Goal: Task Accomplishment & Management: Use online tool/utility

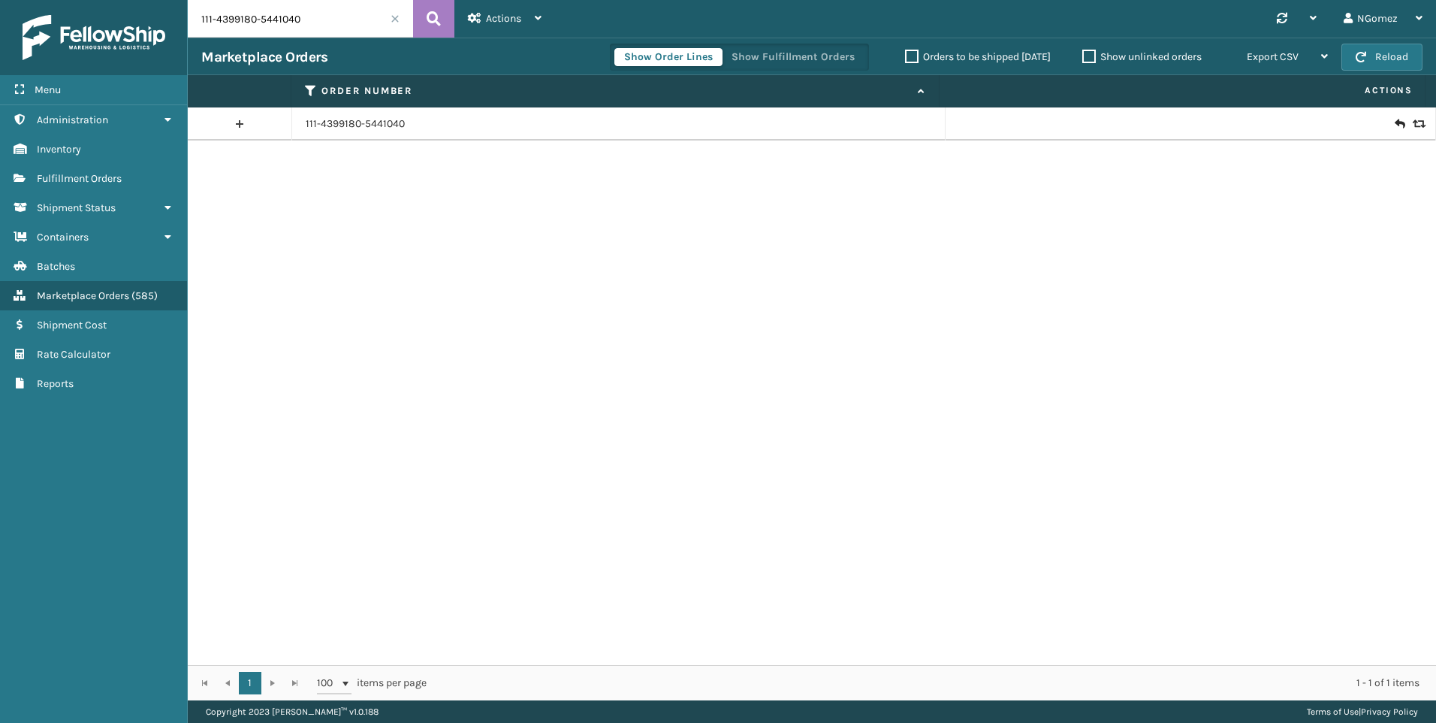
click at [254, 32] on input "111-4399180-5441040" at bounding box center [300, 19] width 225 height 38
paste input "111-9292852-2642667"
click at [204, 18] on input "\111-9292852-2642667" at bounding box center [300, 19] width 225 height 38
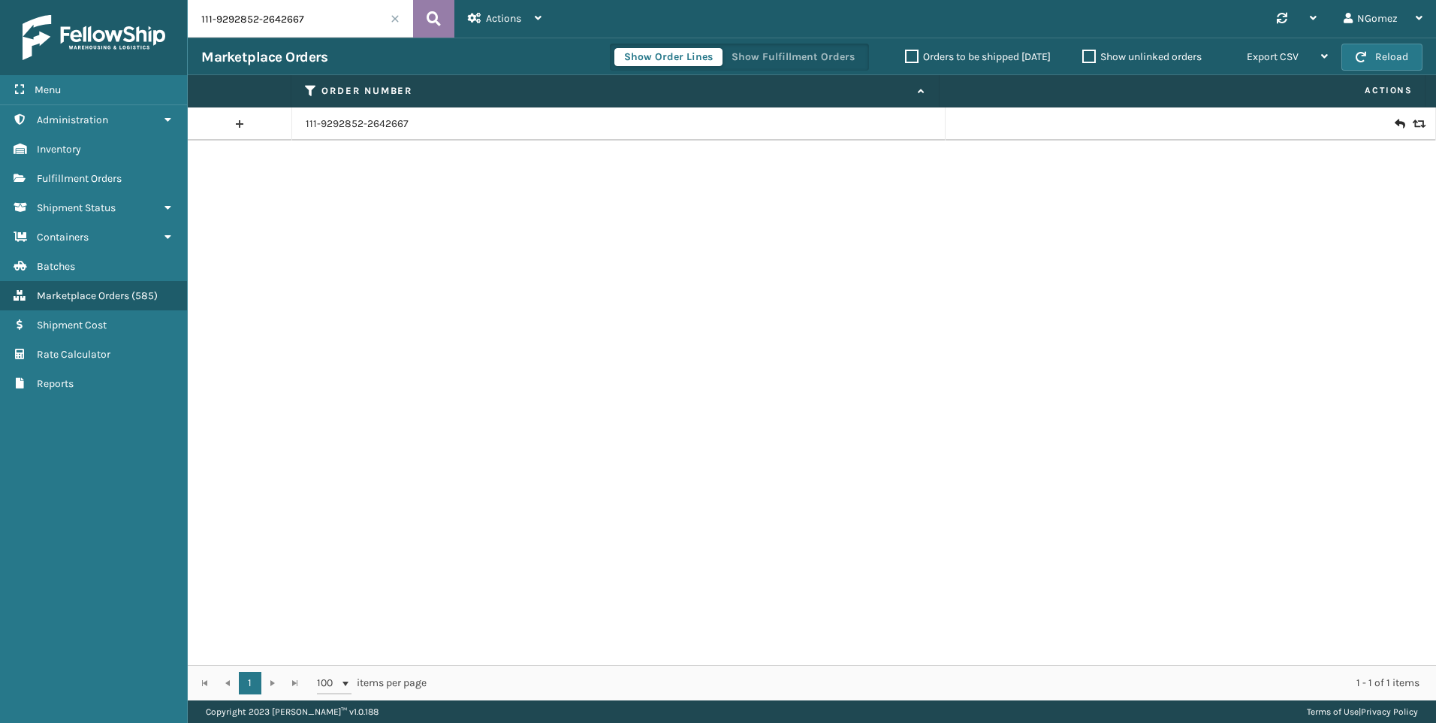
type input "111-9292852-2642667"
click at [444, 13] on button at bounding box center [433, 19] width 41 height 38
click at [1395, 122] on icon at bounding box center [1399, 123] width 9 height 15
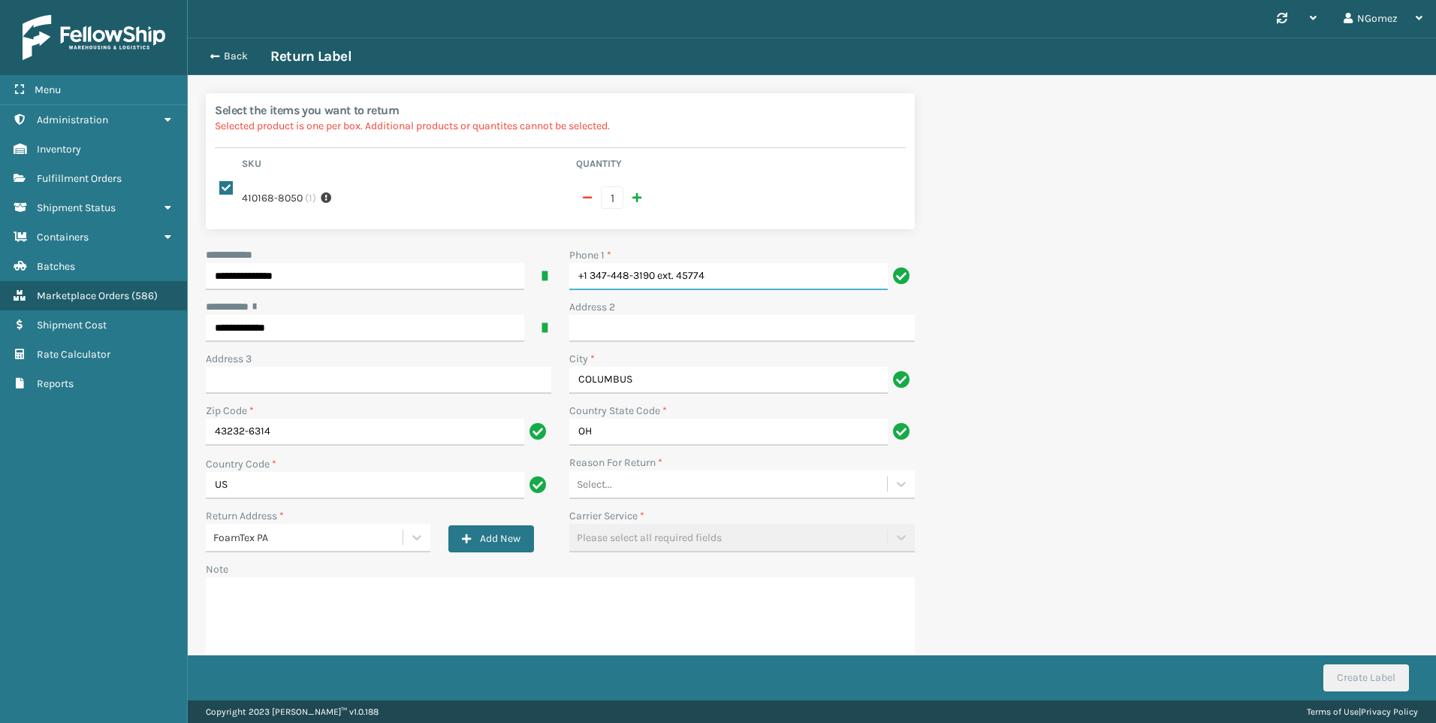
drag, startPoint x: 760, startPoint y: 261, endPoint x: 659, endPoint y: 259, distance: 100.7
click at [659, 263] on input "+1 347-448-3190 ext. 45774" at bounding box center [728, 276] width 319 height 27
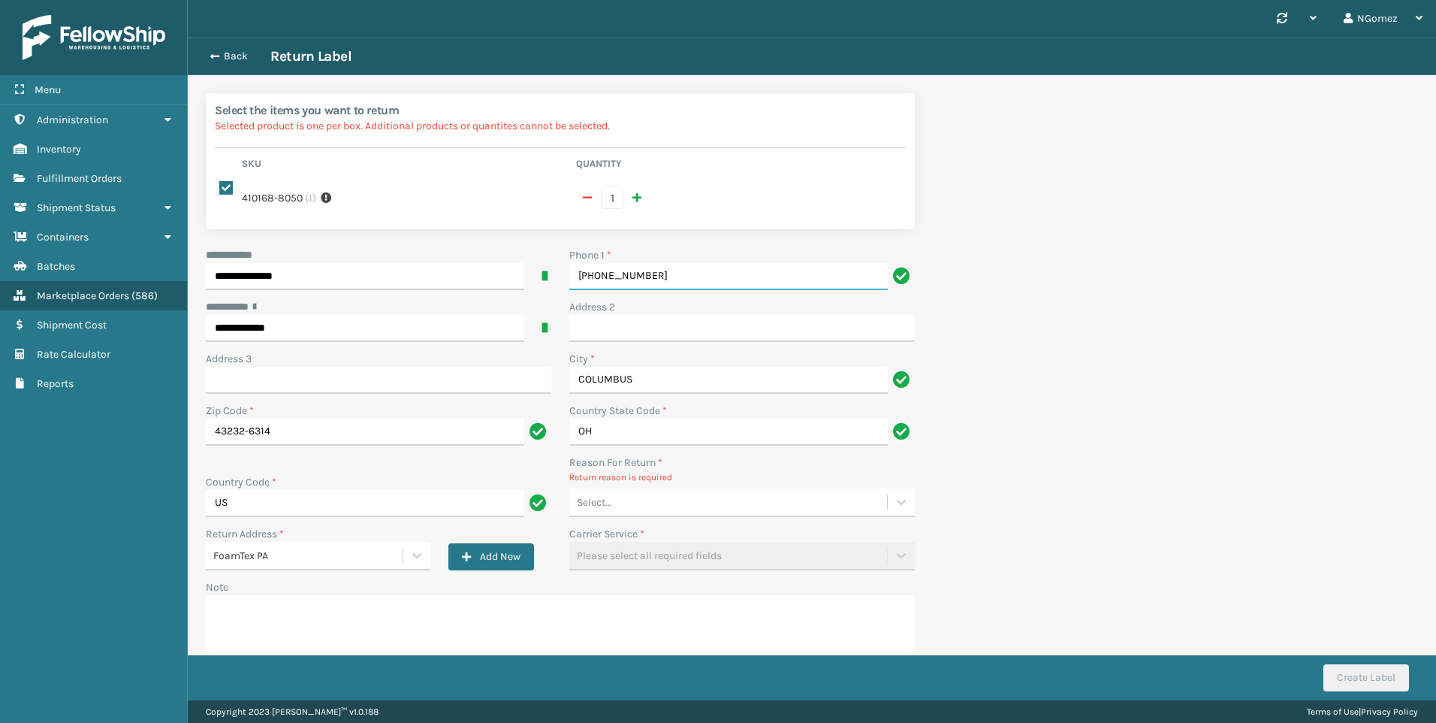
type input "[PHONE_NUMBER]"
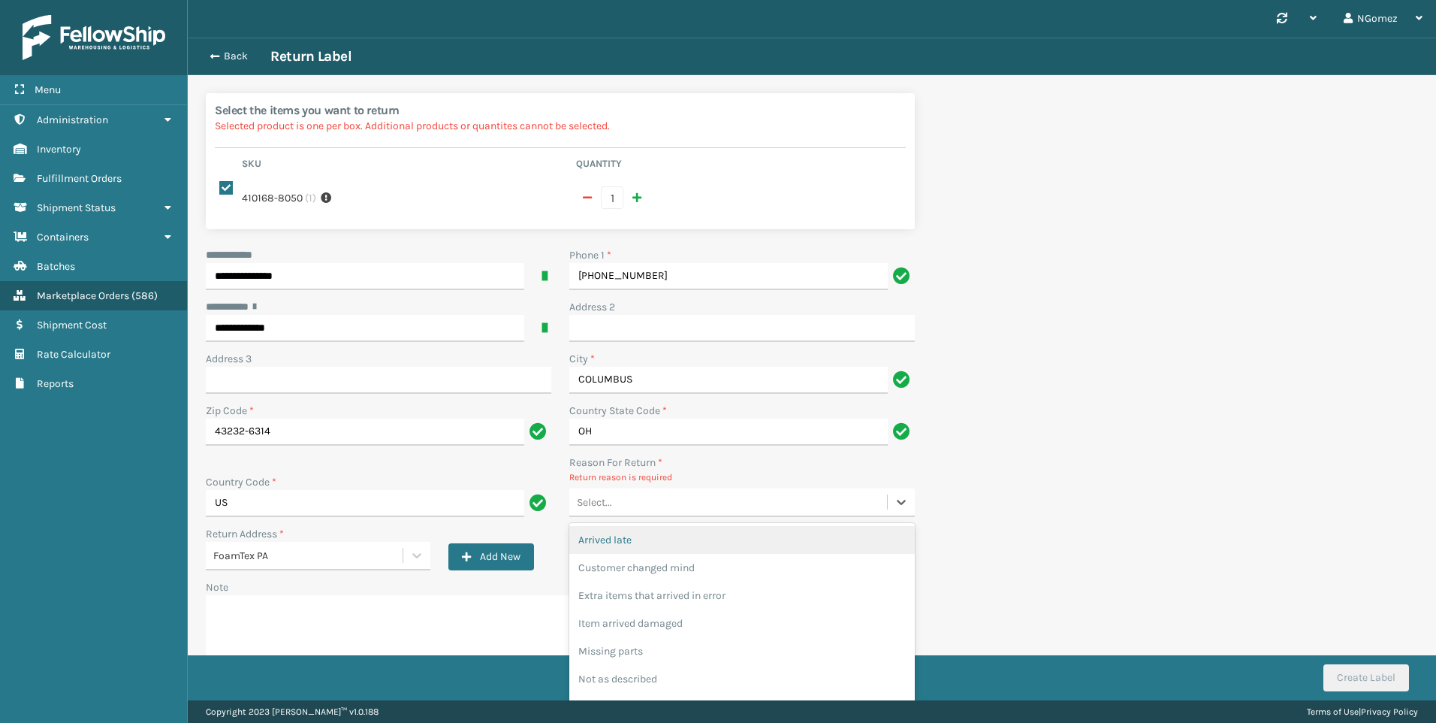
click at [634, 490] on div "Select..." at bounding box center [728, 502] width 318 height 25
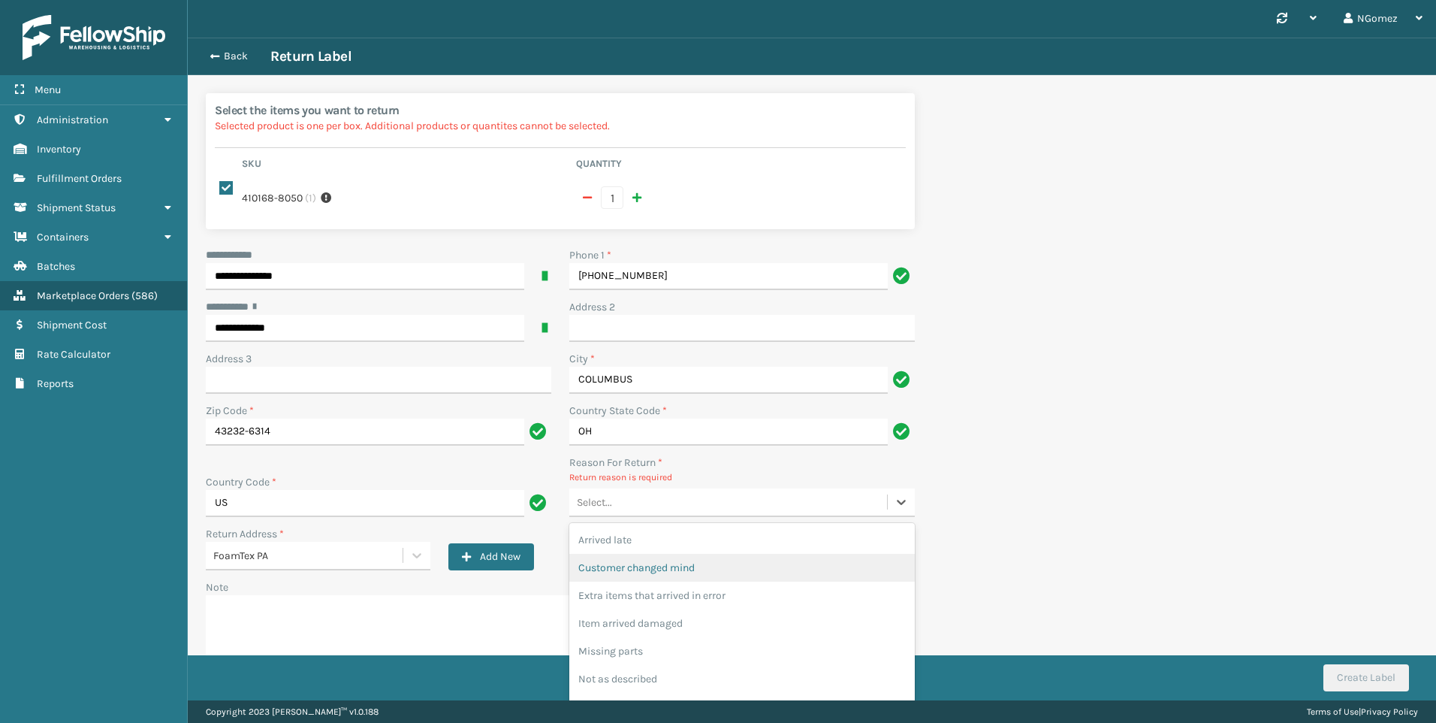
click at [682, 554] on div "Customer changed mind" at bounding box center [742, 568] width 346 height 28
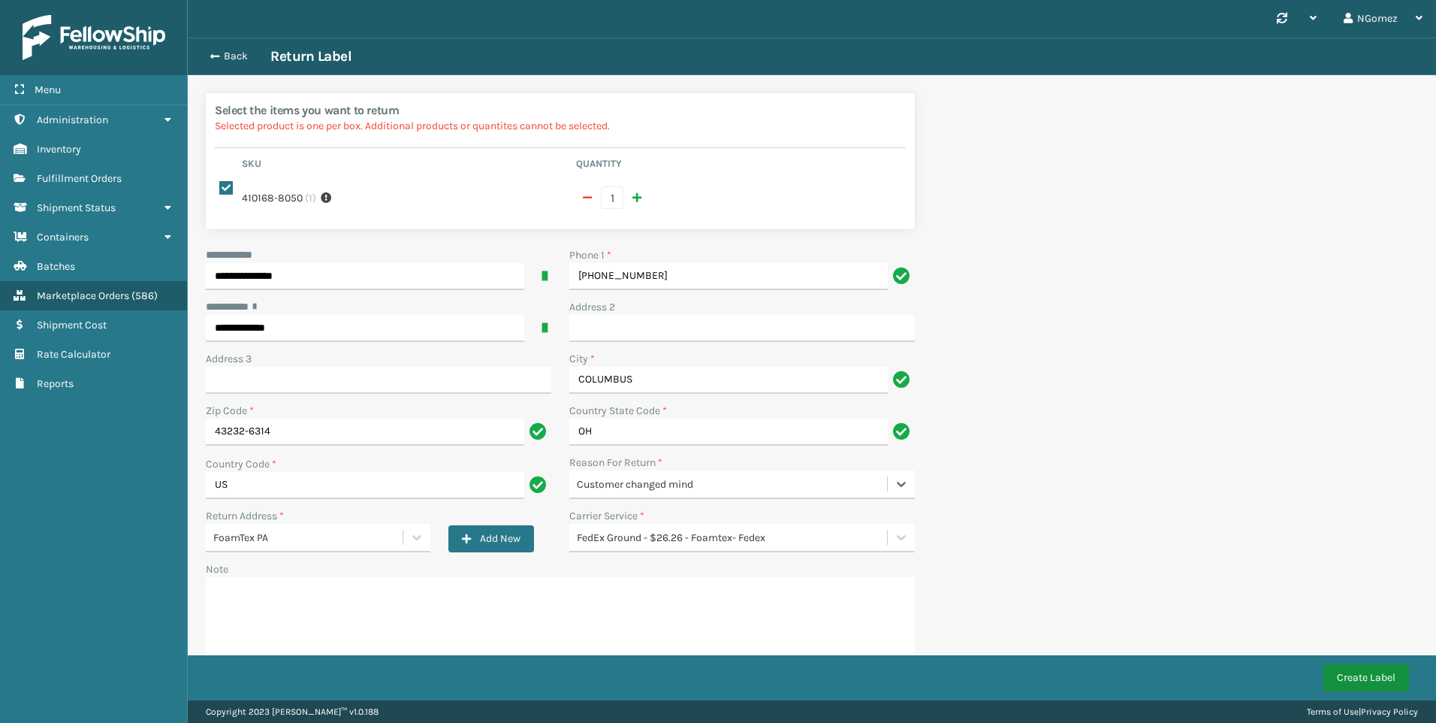
click at [1351, 669] on button "Create Label" at bounding box center [1367, 677] width 86 height 27
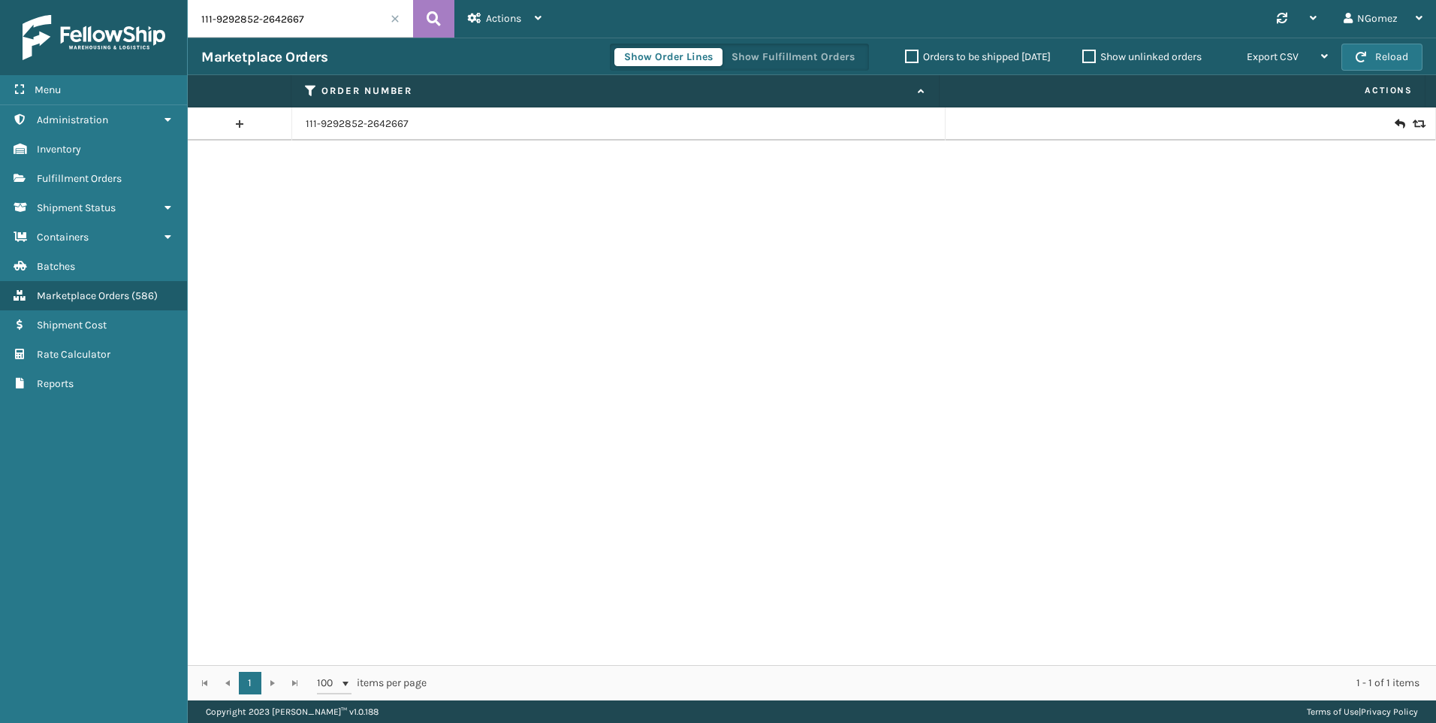
click at [310, 14] on input "111-9292852-2642667" at bounding box center [300, 19] width 225 height 38
paste input "111-5660226-0975429"
type input "111-5660226-0975429"
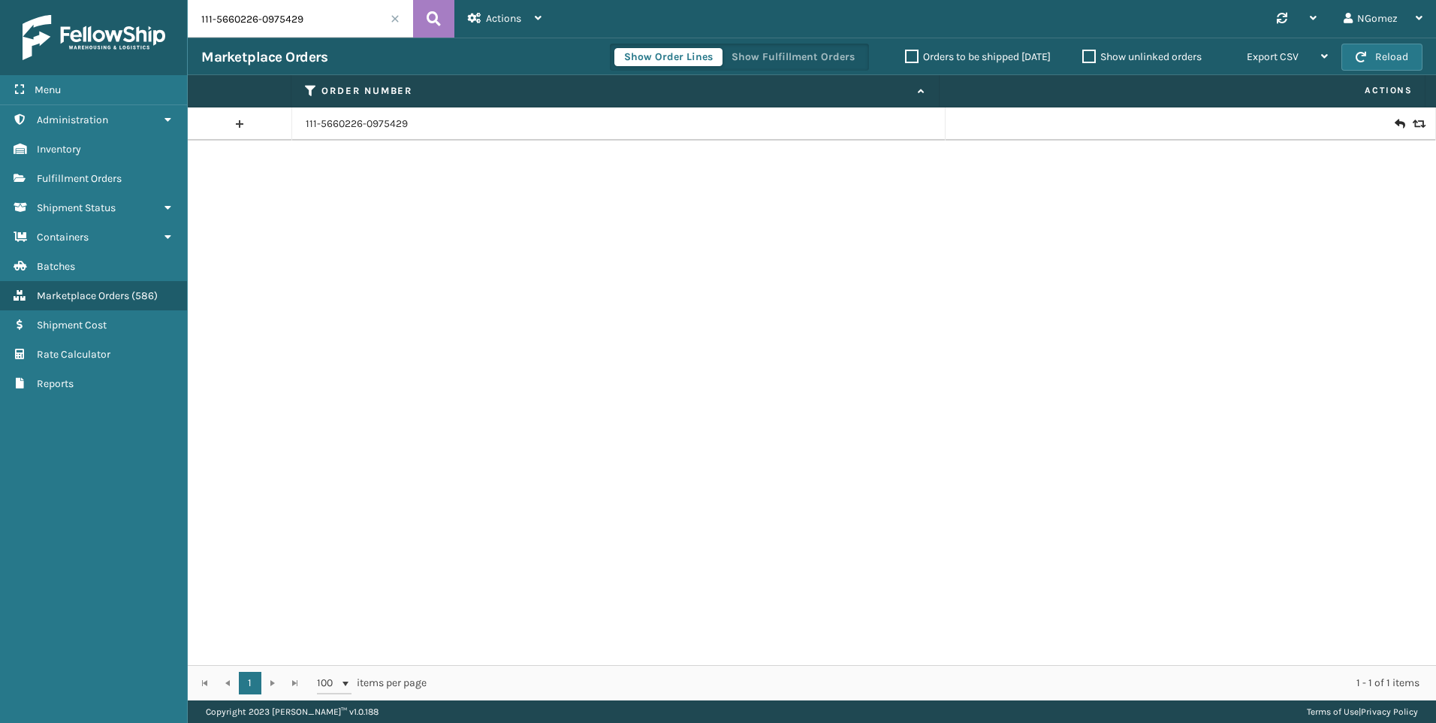
click at [1395, 117] on icon at bounding box center [1399, 123] width 9 height 15
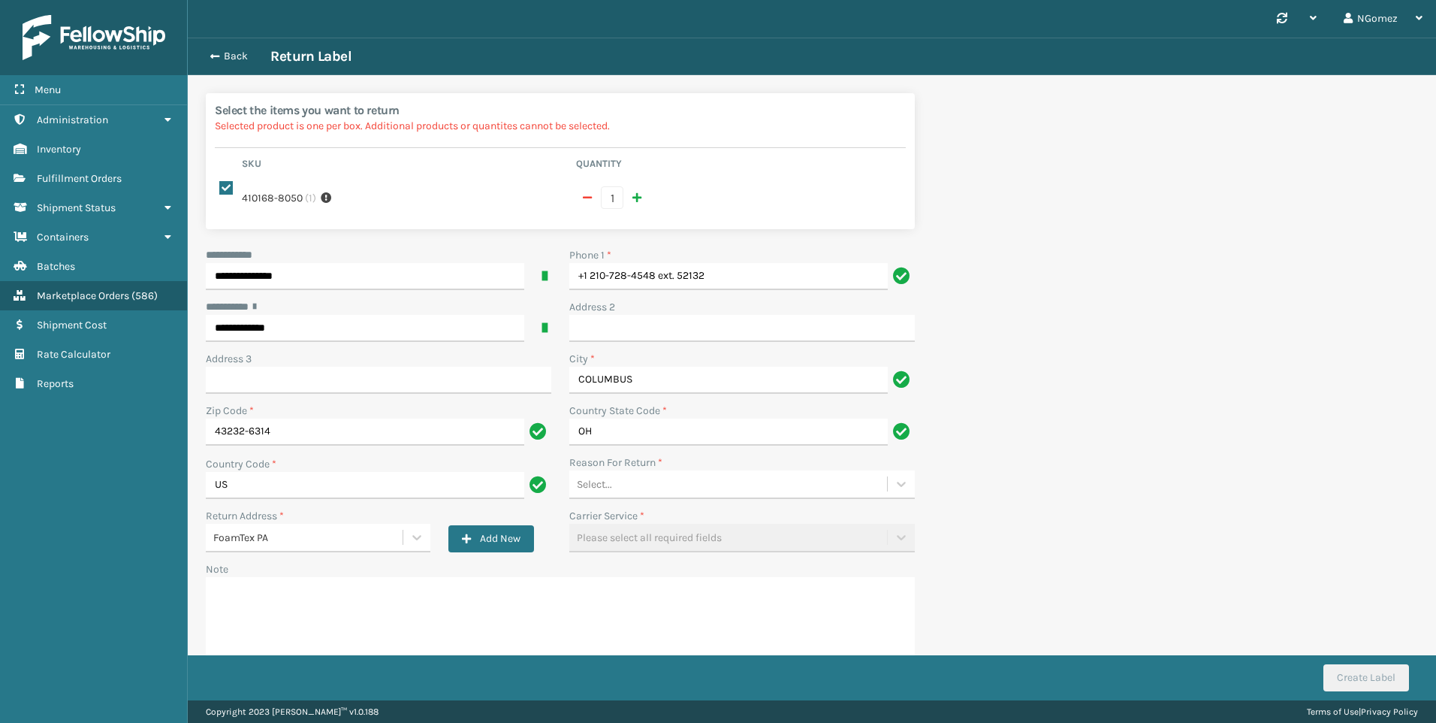
click at [657, 482] on div "Select..." at bounding box center [728, 484] width 318 height 25
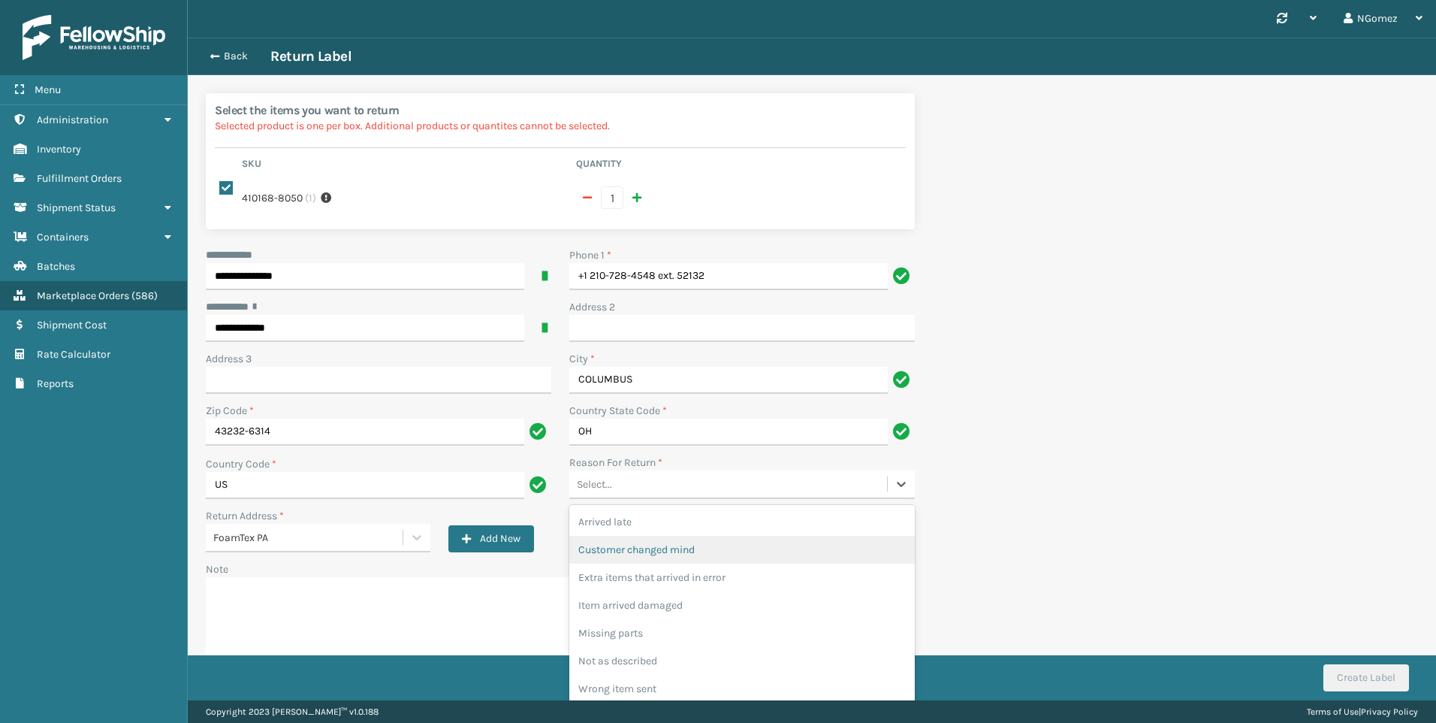
click at [657, 536] on div "Customer changed mind" at bounding box center [742, 550] width 346 height 28
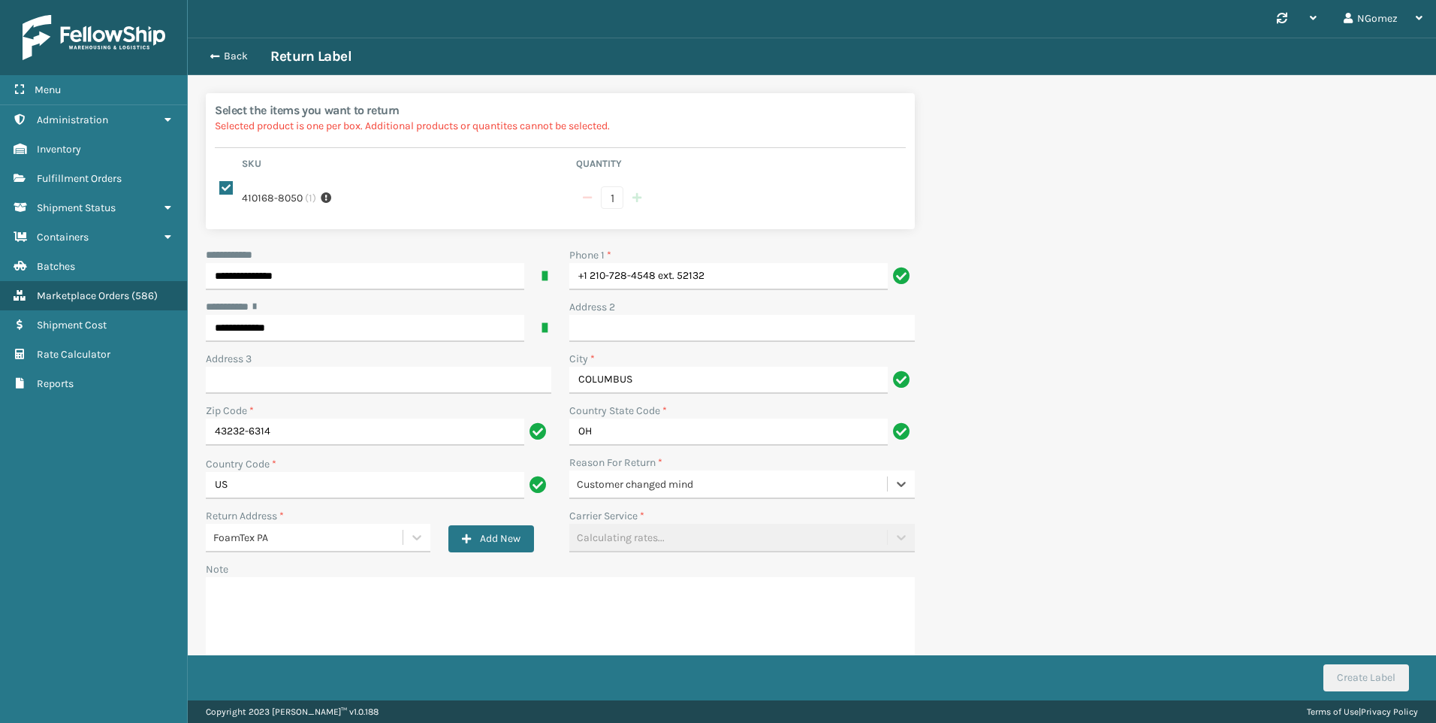
click at [602, 524] on div "Carrier Service * Calculating rates..." at bounding box center [742, 530] width 346 height 44
click at [1362, 673] on button "Create Label" at bounding box center [1367, 677] width 86 height 27
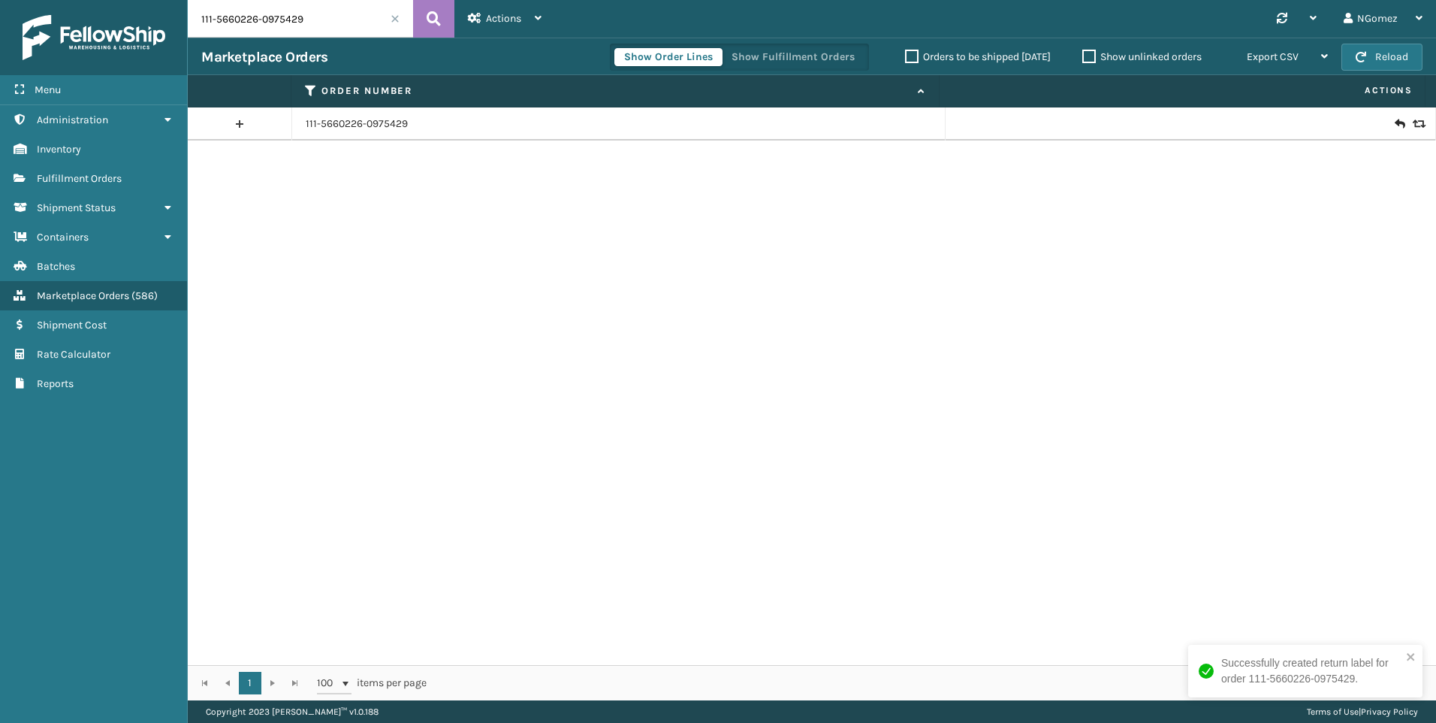
click at [332, 23] on input "111-5660226-0975429" at bounding box center [300, 19] width 225 height 38
paste input "114-5413548-8049021"
type input "114-5413548-8049021"
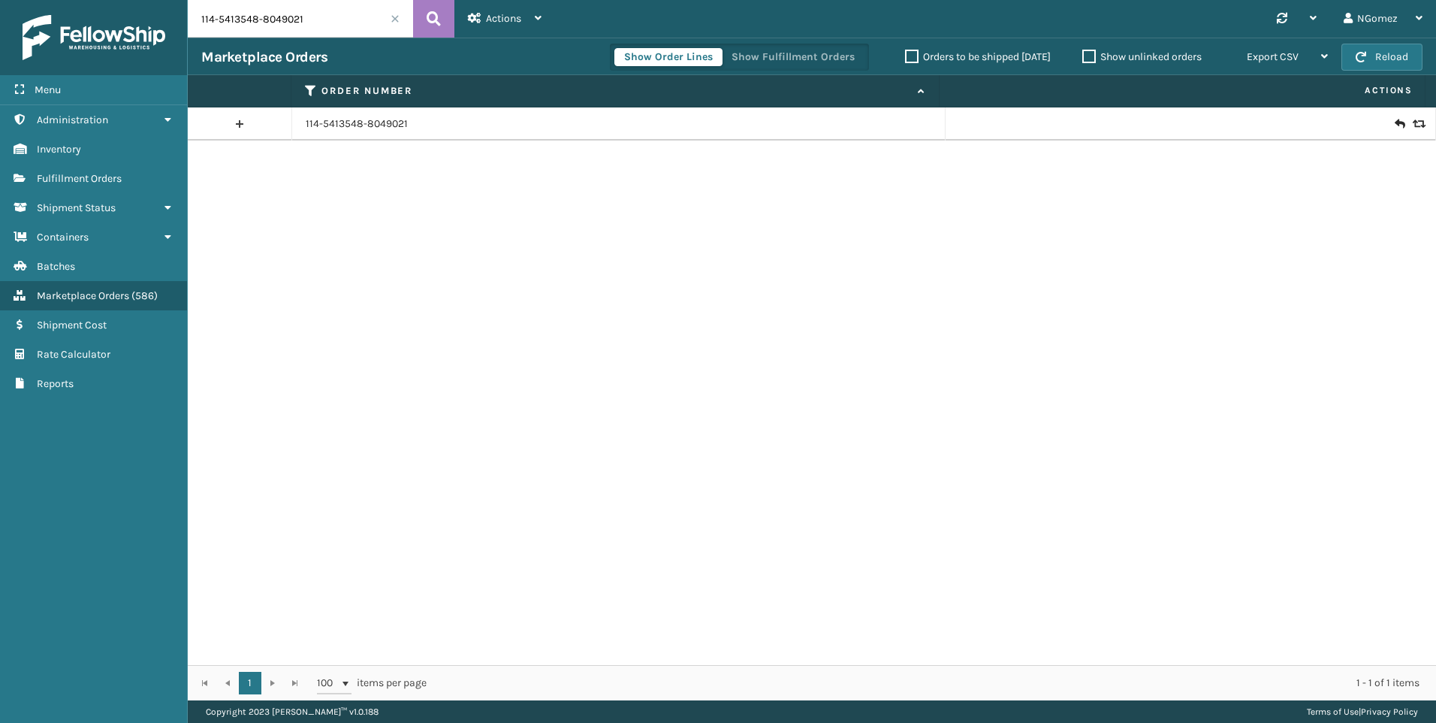
click at [1395, 119] on icon at bounding box center [1399, 123] width 9 height 15
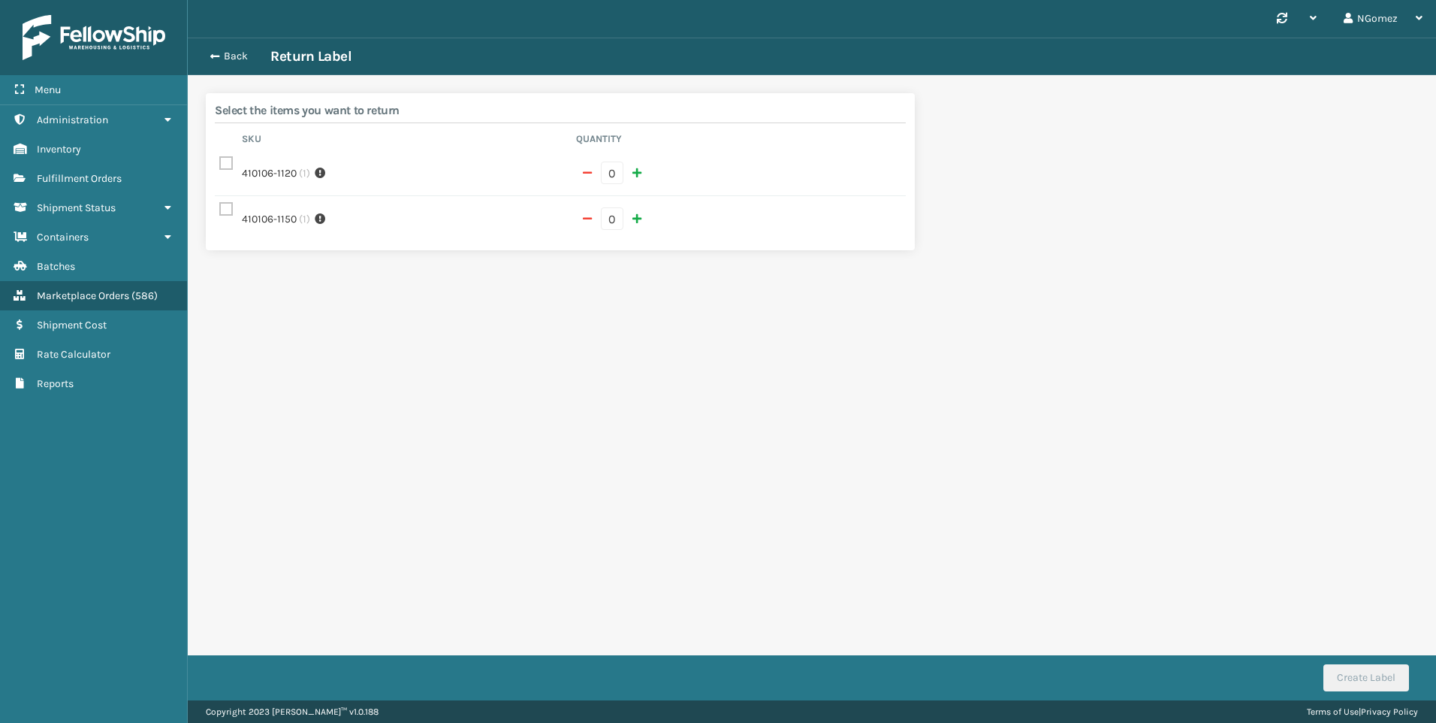
click at [213, 167] on div "Select the items you want to return Sku Quantity 410106-1120 [PHONE_NUMBER] ( 1…" at bounding box center [560, 171] width 709 height 157
click at [228, 168] on label at bounding box center [228, 163] width 18 height 13
click at [220, 165] on input "checkbox" at bounding box center [219, 160] width 1 height 10
checkbox input "true"
type input "1"
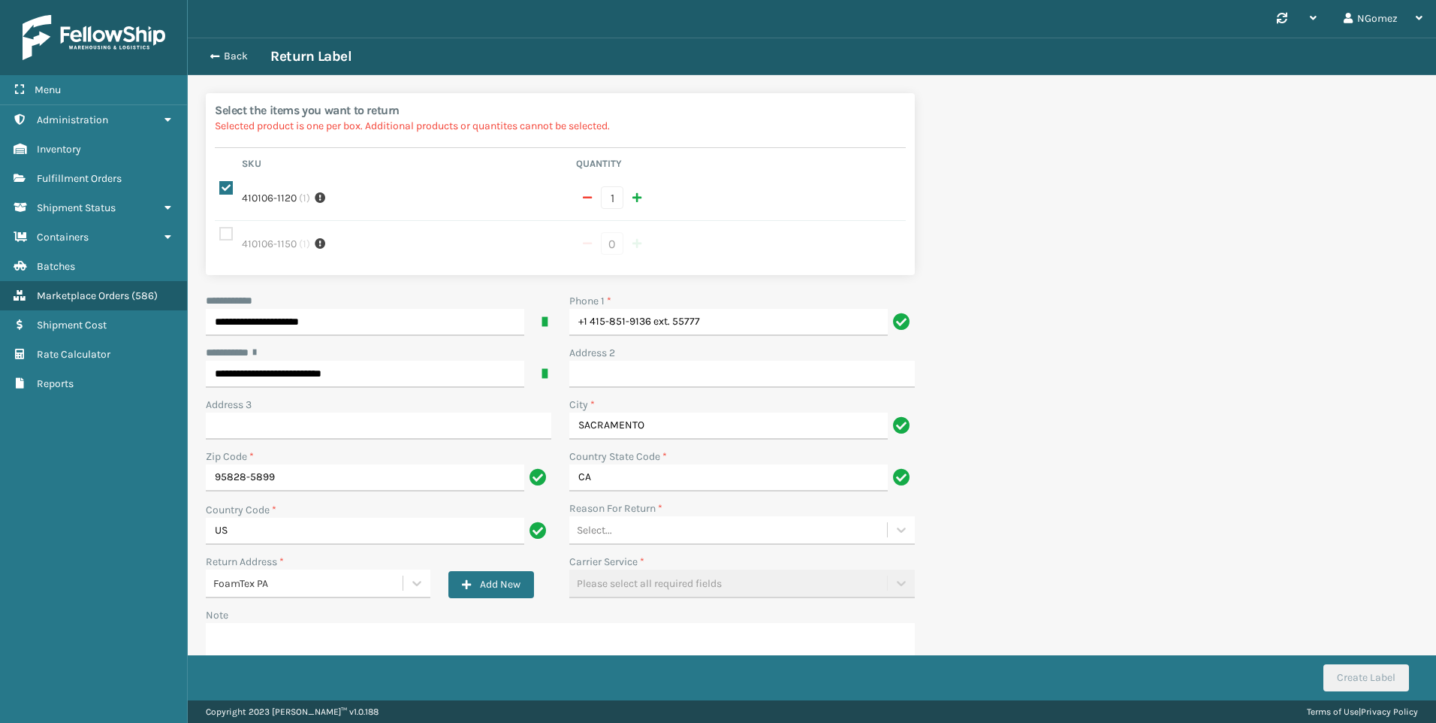
click at [632, 518] on div "Select..." at bounding box center [728, 530] width 318 height 25
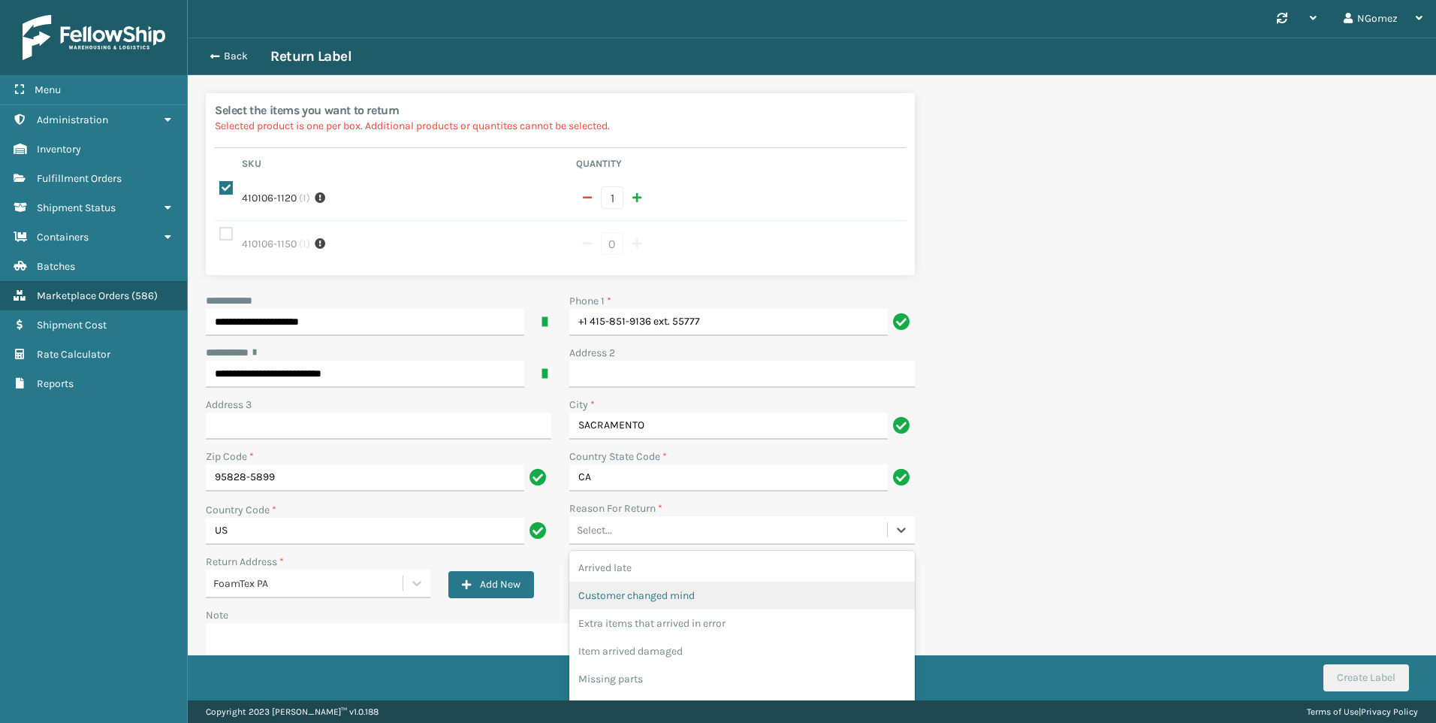
click at [654, 582] on div "Customer changed mind" at bounding box center [742, 596] width 346 height 28
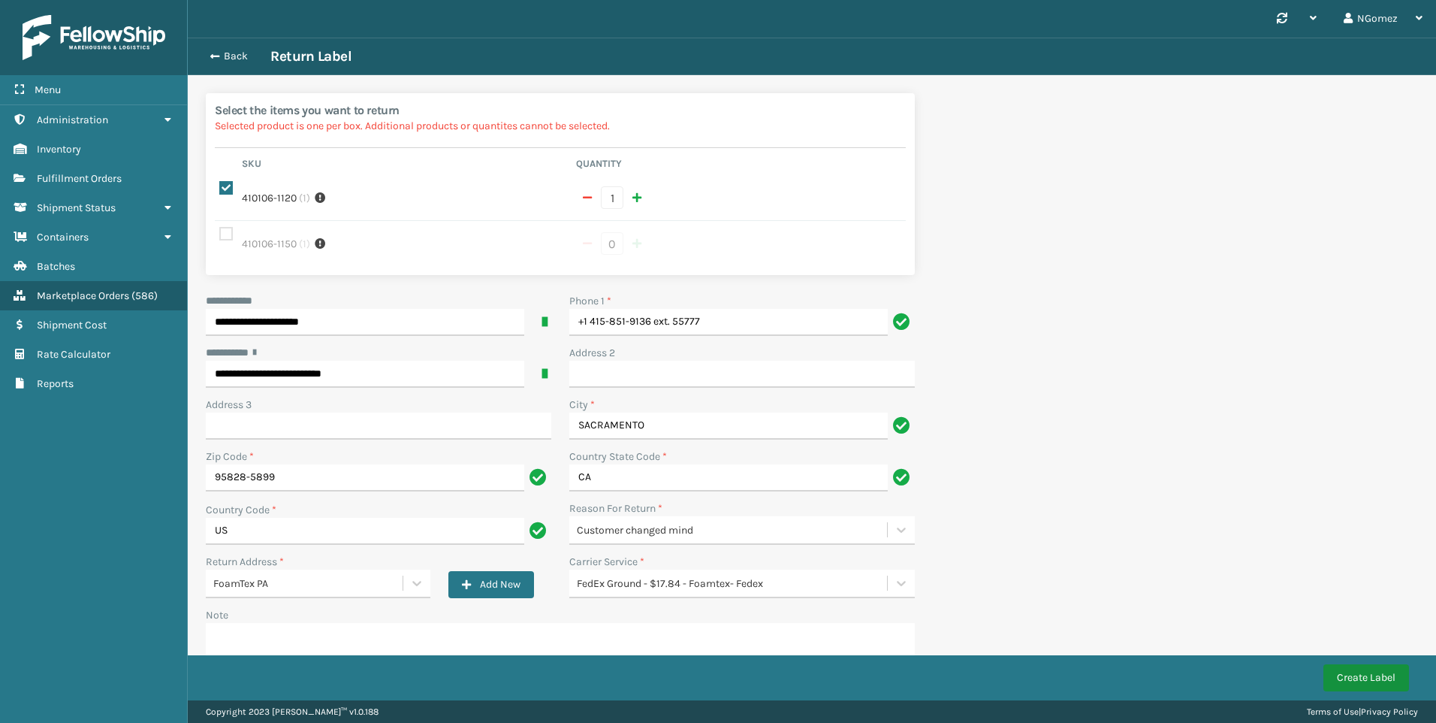
click at [1338, 687] on button "Create Label" at bounding box center [1367, 677] width 86 height 27
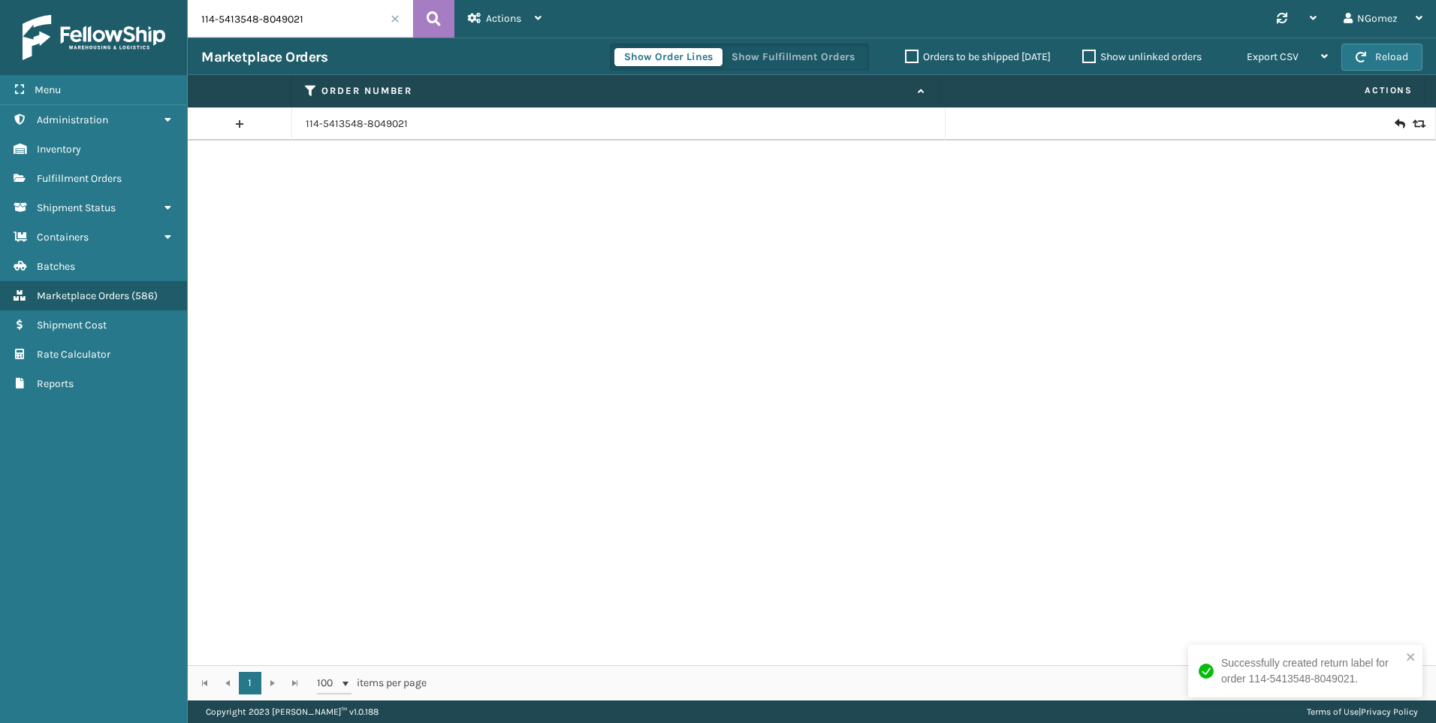
click at [310, 25] on input "114-5413548-8049021" at bounding box center [300, 19] width 225 height 38
click at [82, 188] on link "Fulfillment Orders" at bounding box center [93, 178] width 187 height 29
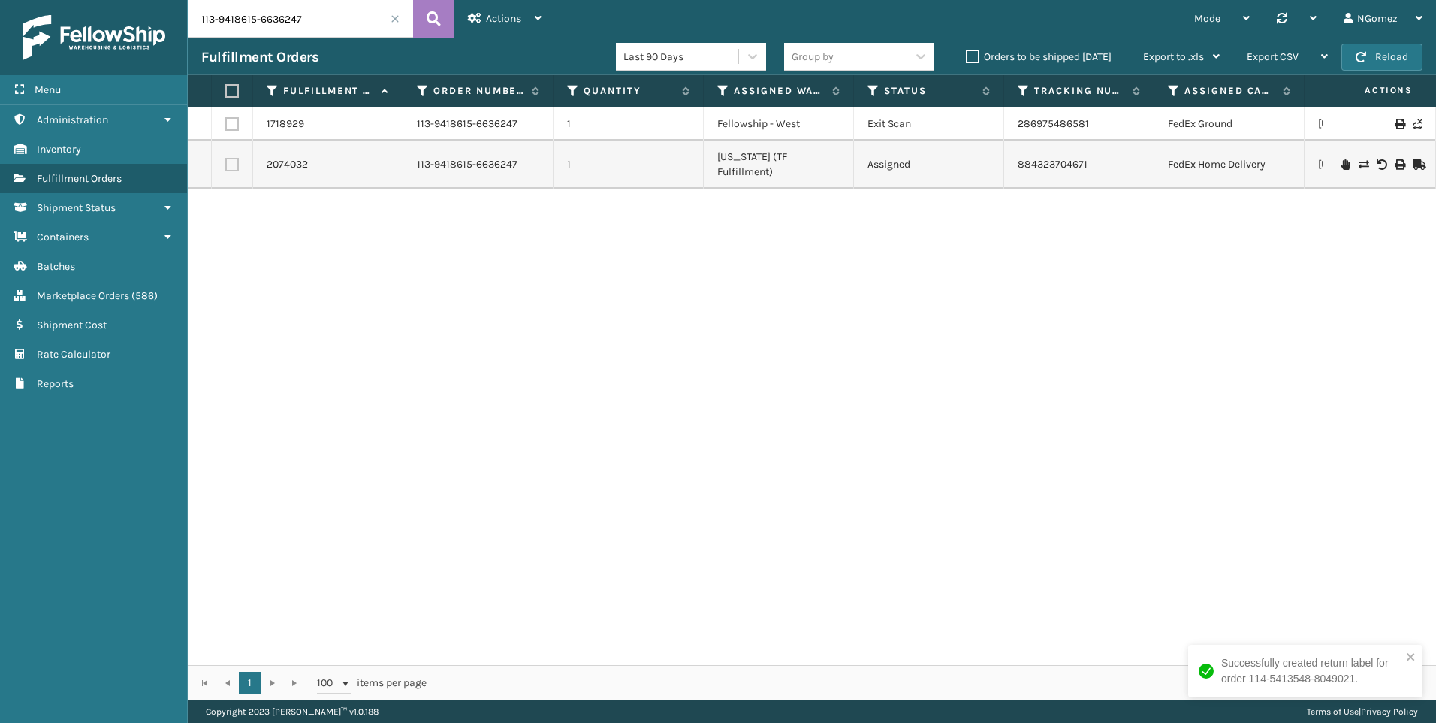
click at [315, 15] on input "113-9418615-6636247" at bounding box center [300, 19] width 225 height 38
paste input "114-5413548-8049021"
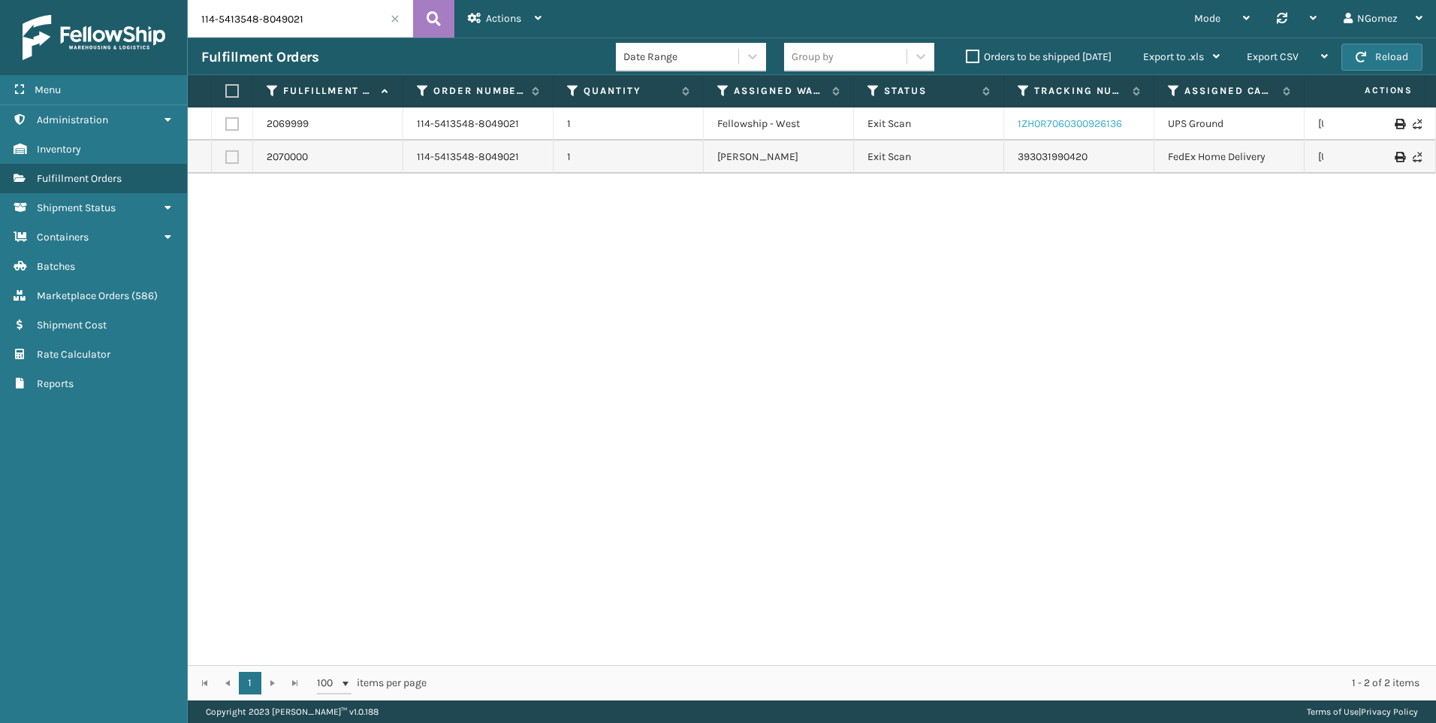
click at [1037, 118] on link "1ZH0R7060300926136" at bounding box center [1070, 123] width 104 height 13
click at [1046, 156] on link "393031990420" at bounding box center [1053, 156] width 70 height 13
click at [263, 22] on input "114-5413548-8049021" at bounding box center [300, 19] width 225 height 38
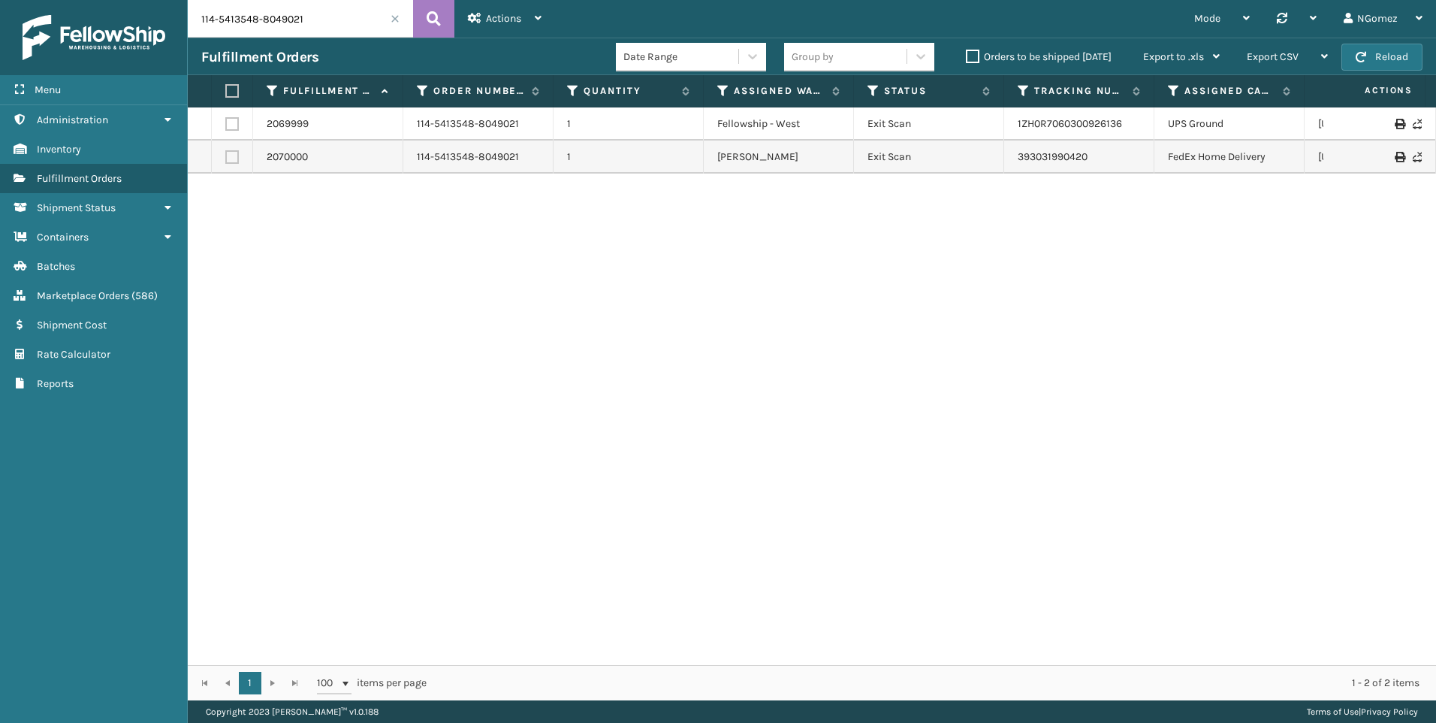
paste input "9006286-7653049"
type input "114-9006286-7653049"
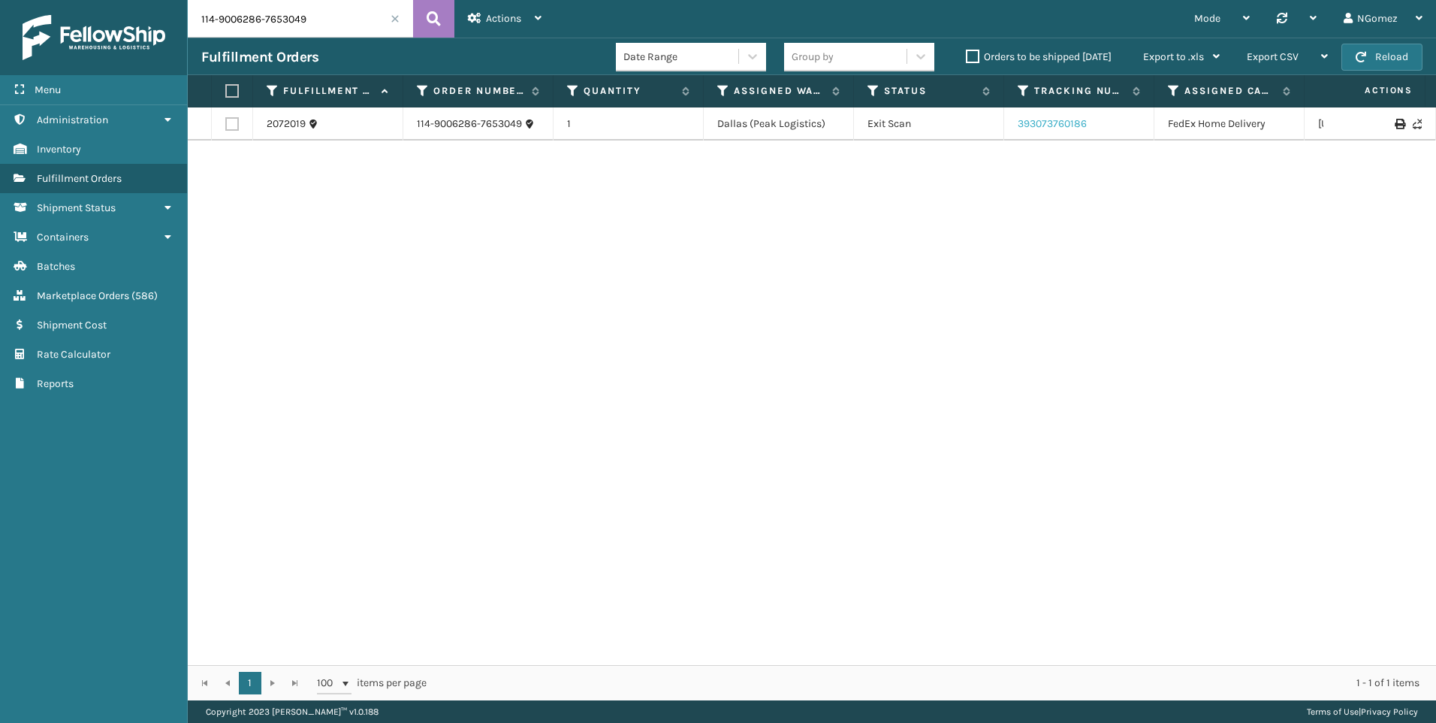
click at [1067, 120] on link "393073760186" at bounding box center [1052, 123] width 69 height 13
